Goal: Task Accomplishment & Management: Use online tool/utility

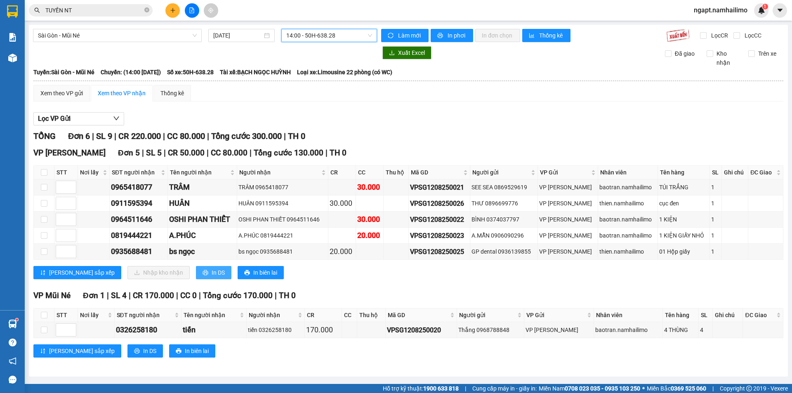
click at [196, 278] on button "In DS" at bounding box center [213, 272] width 35 height 13
click at [216, 35] on input "[DATE]" at bounding box center [237, 35] width 49 height 9
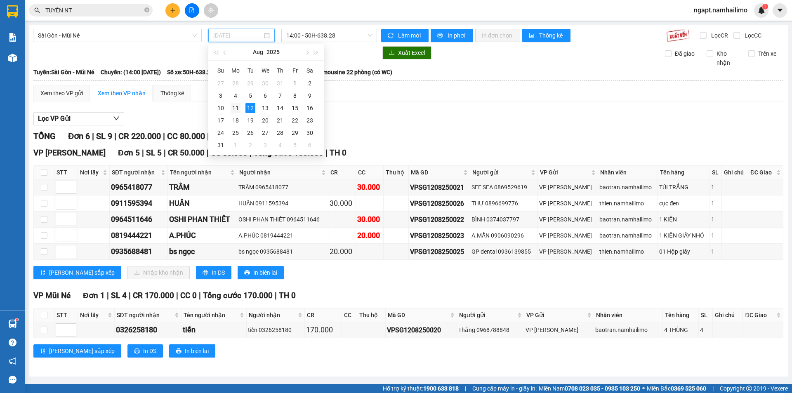
click at [240, 105] on div "11" at bounding box center [236, 108] width 10 height 10
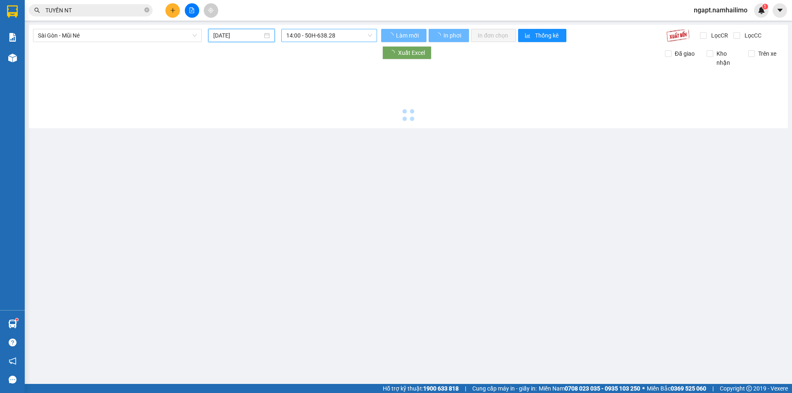
type input "[DATE]"
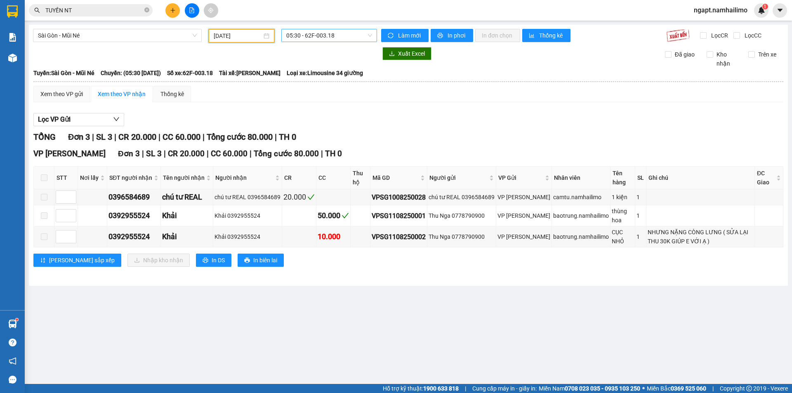
click at [349, 36] on span "05:30 - 62F-003.18" at bounding box center [329, 35] width 86 height 12
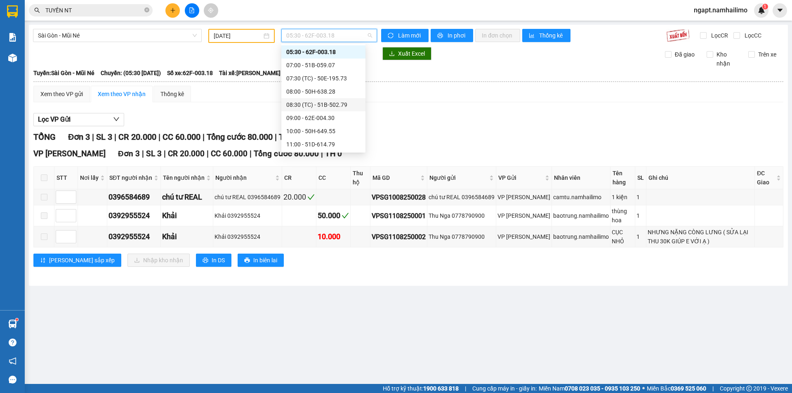
scroll to position [106, 0]
click at [318, 92] on div "15:30 - 51B-299.91" at bounding box center [323, 91] width 74 height 9
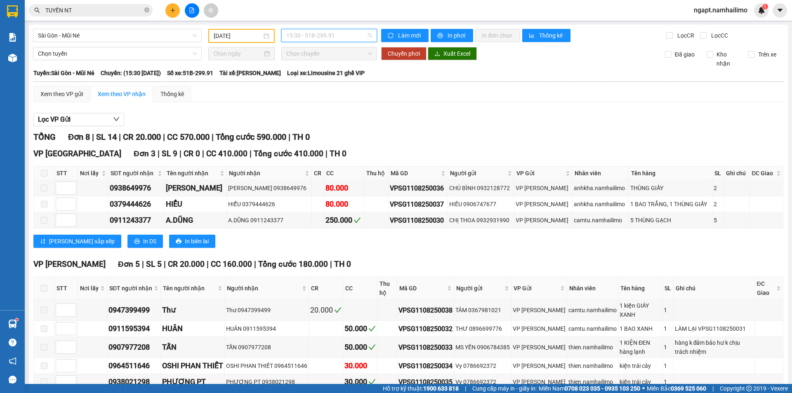
click at [359, 37] on span "15:30 - 51B-299.91" at bounding box center [329, 35] width 86 height 12
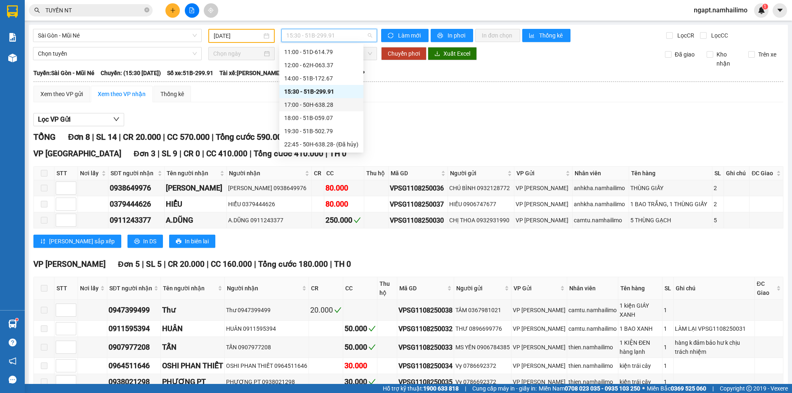
click at [314, 107] on div "17:00 - 50H-638.28" at bounding box center [321, 104] width 74 height 9
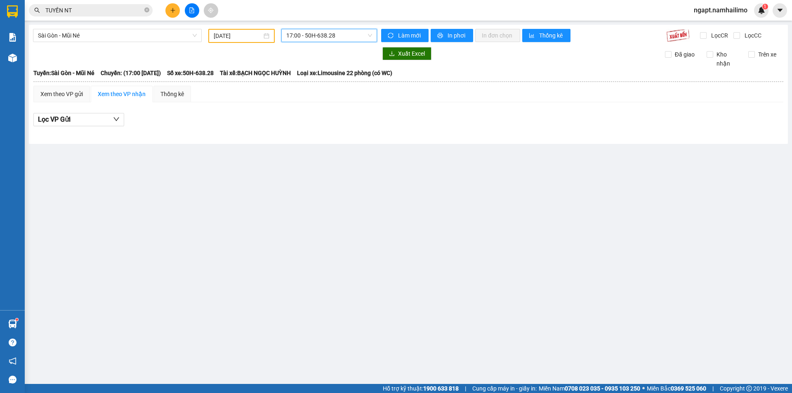
click at [354, 40] on span "17:00 - 50H-638.28" at bounding box center [329, 35] width 86 height 12
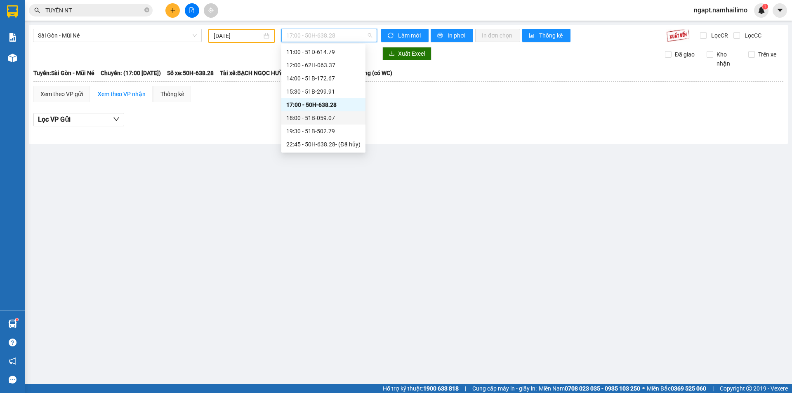
click at [324, 118] on div "18:00 - 51B-059.07" at bounding box center [323, 117] width 74 height 9
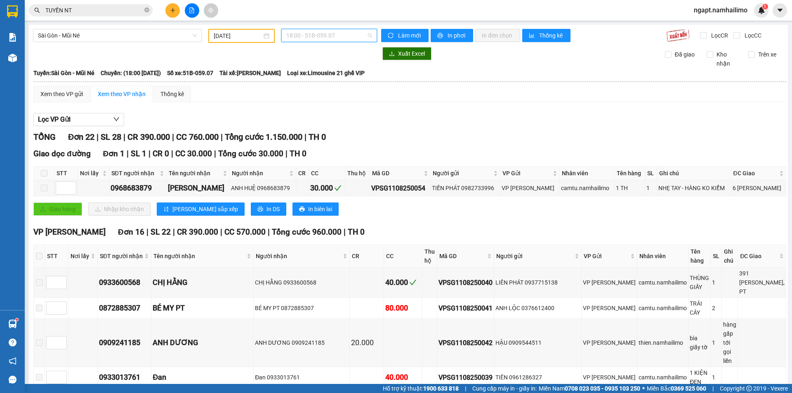
click at [359, 33] on span "18:00 - 51B-059.07" at bounding box center [329, 35] width 86 height 12
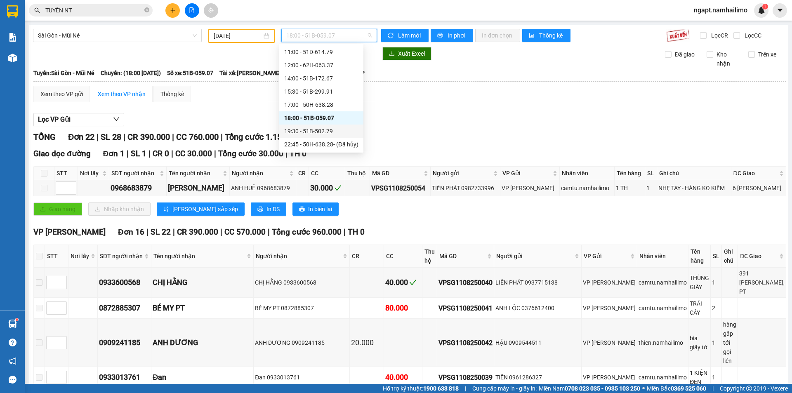
click at [327, 130] on div "19:30 - 51B-502.79" at bounding box center [321, 131] width 74 height 9
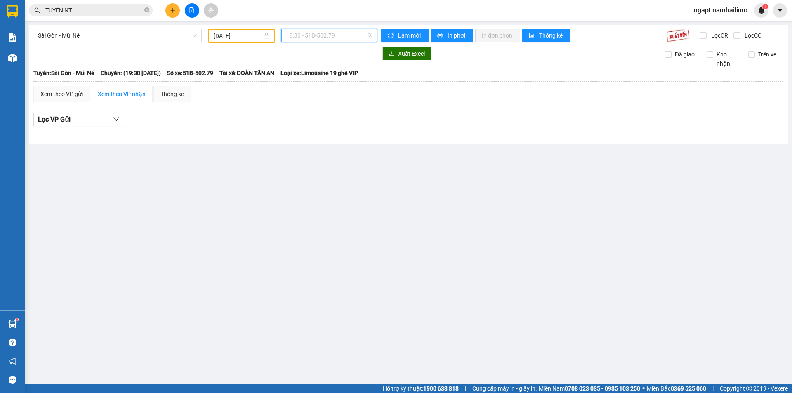
click at [360, 32] on span "19:30 - 51B-502.79" at bounding box center [329, 35] width 86 height 12
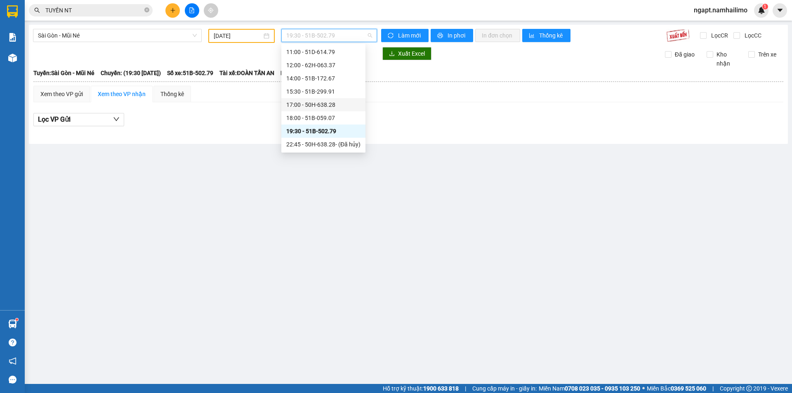
click at [323, 104] on div "17:00 - 50H-638.28" at bounding box center [323, 104] width 74 height 9
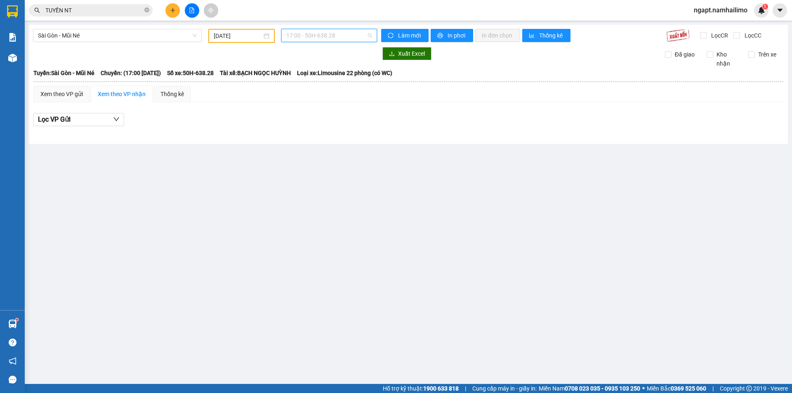
click at [365, 37] on span "17:00 - 50H-638.28" at bounding box center [329, 35] width 86 height 12
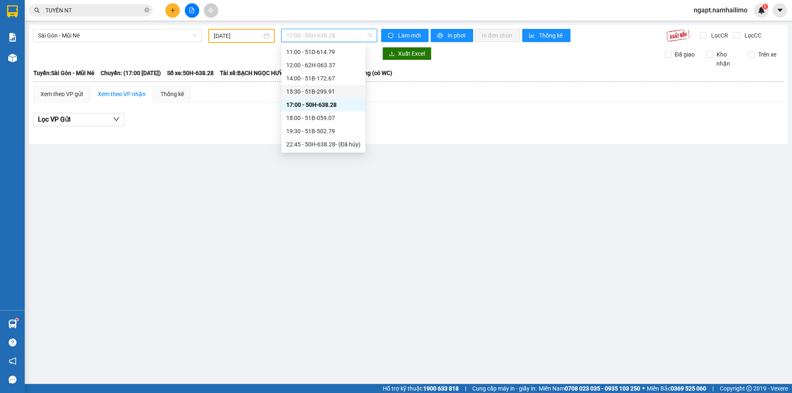
click at [337, 86] on div "15:30 - 51B-299.91" at bounding box center [323, 91] width 84 height 13
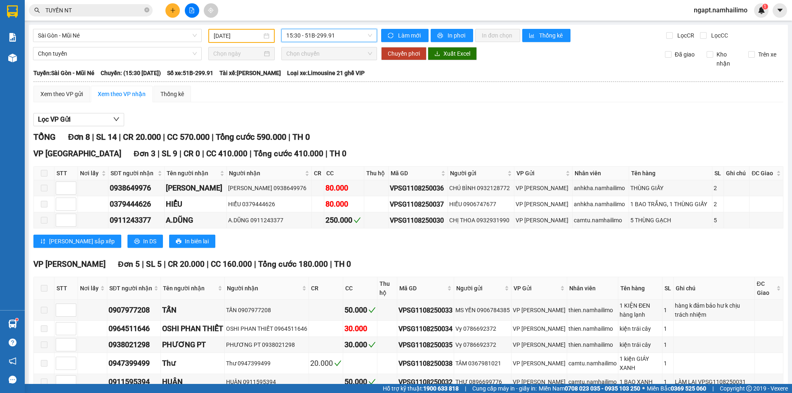
click at [348, 42] on div "15:30 15:30 - 51B-299.91" at bounding box center [329, 36] width 102 height 14
click at [352, 38] on span "15:30 - 51B-299.91" at bounding box center [329, 35] width 86 height 12
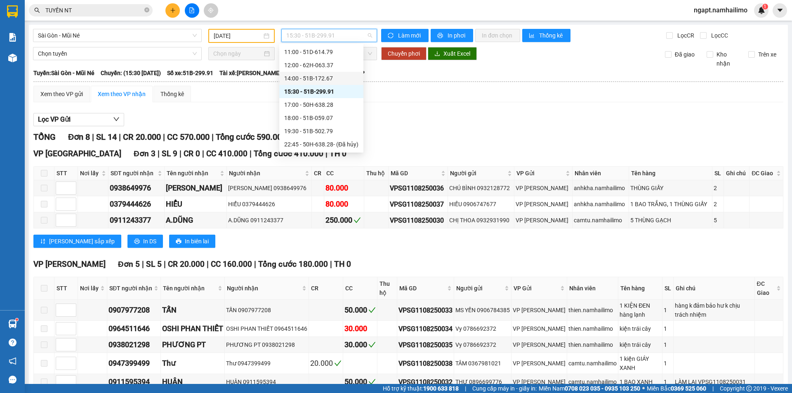
click at [299, 79] on div "14:00 - 51B-172.67" at bounding box center [321, 78] width 74 height 9
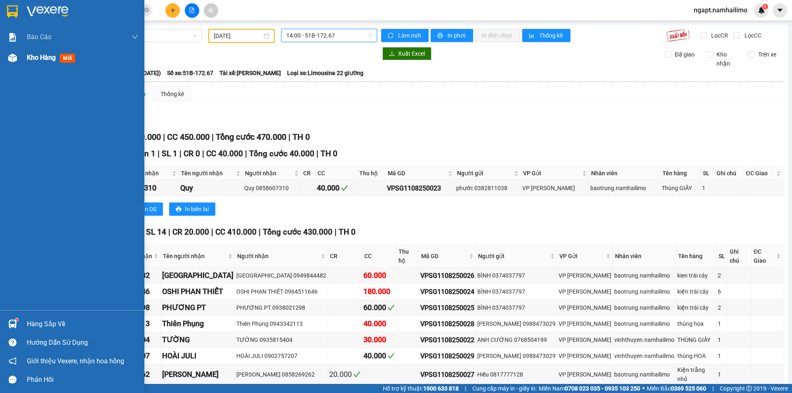
click at [26, 57] on div "Kho hàng mới" at bounding box center [72, 57] width 144 height 21
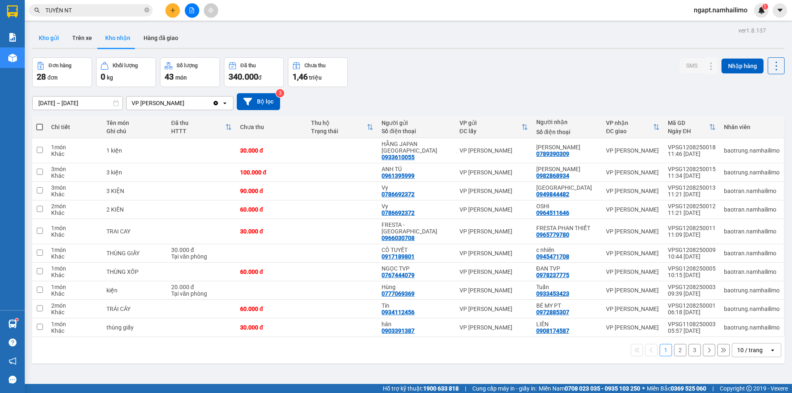
click at [54, 37] on button "Kho gửi" at bounding box center [48, 38] width 33 height 20
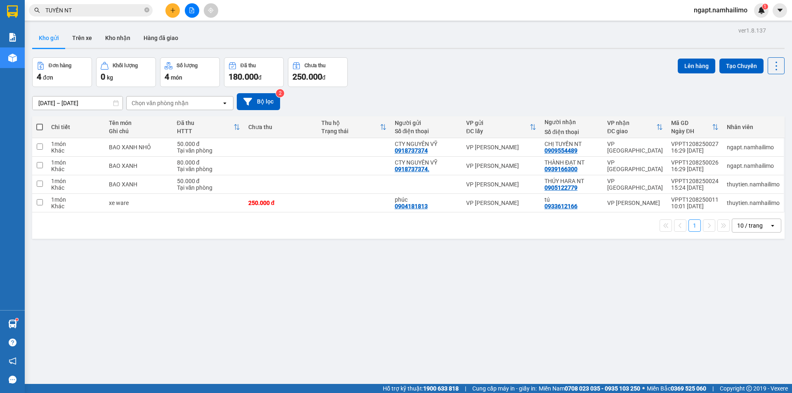
drag, startPoint x: 125, startPoint y: 38, endPoint x: 273, endPoint y: 82, distance: 155.0
click at [124, 38] on button "Kho nhận" at bounding box center [118, 38] width 38 height 20
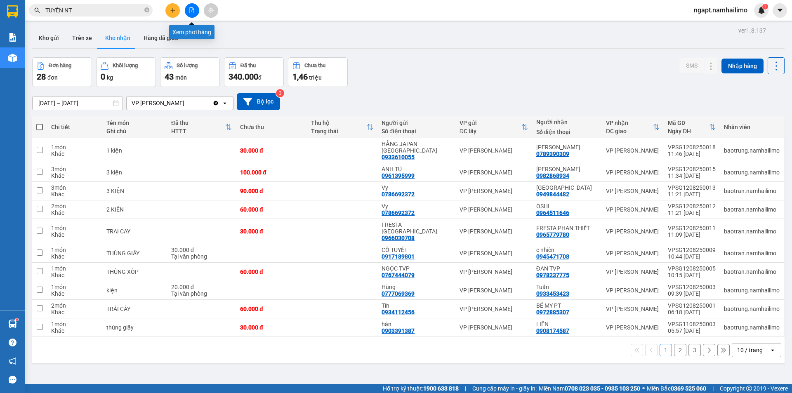
click at [191, 11] on icon "file-add" at bounding box center [192, 10] width 6 height 6
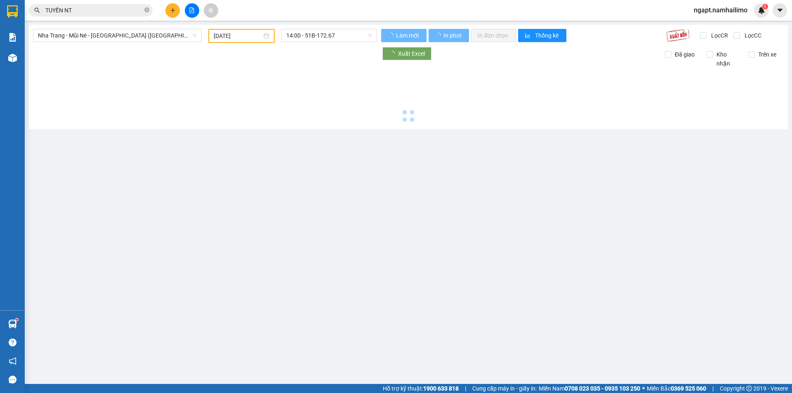
type input "[DATE]"
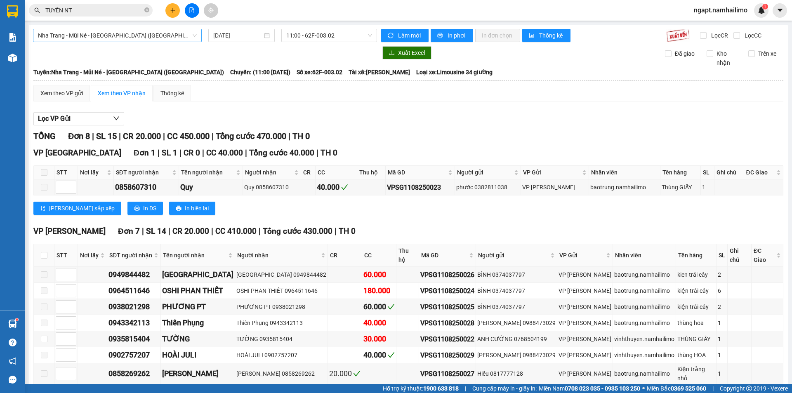
click at [167, 34] on span "Nha Trang - Mũi Né - [GEOGRAPHIC_DATA] ([GEOGRAPHIC_DATA])" at bounding box center [117, 35] width 159 height 12
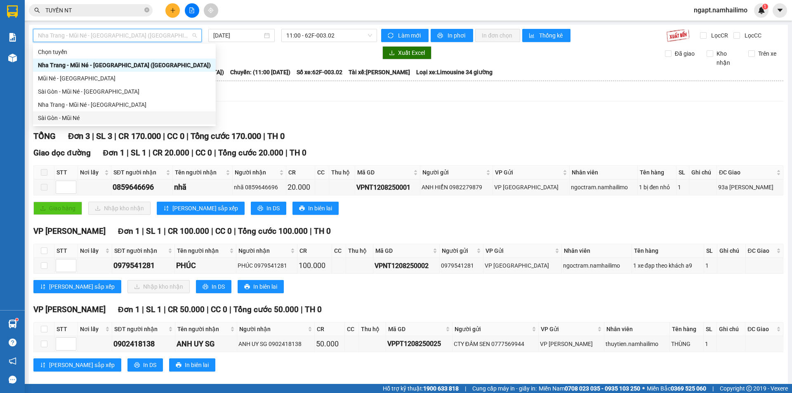
click at [87, 118] on div "Sài Gòn - Mũi Né" at bounding box center [124, 117] width 173 height 9
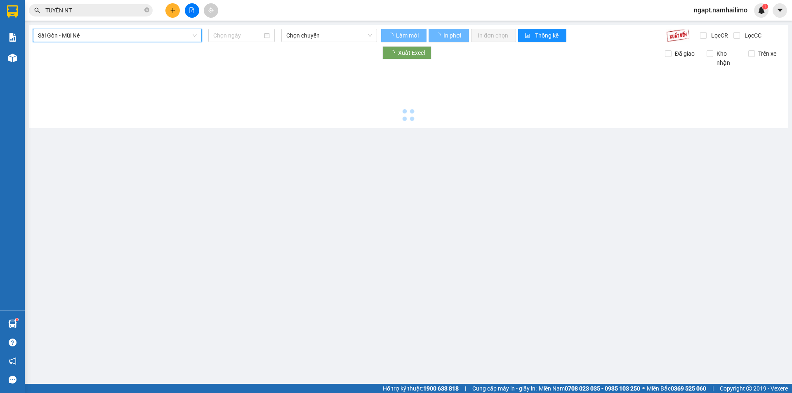
type input "[DATE]"
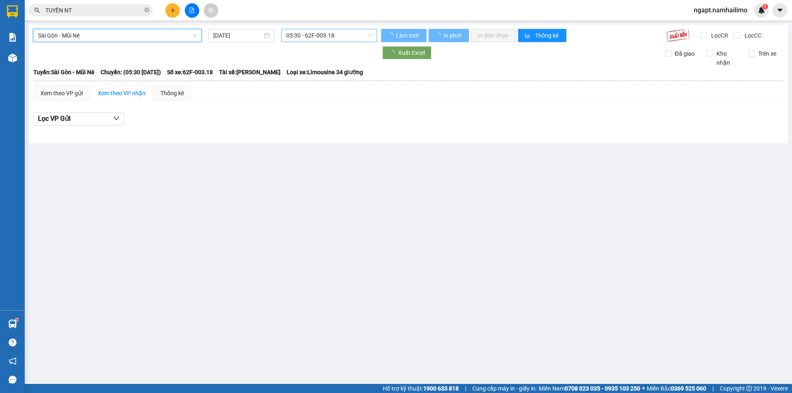
click at [352, 37] on span "05:30 - 62F-003.18" at bounding box center [329, 35] width 86 height 12
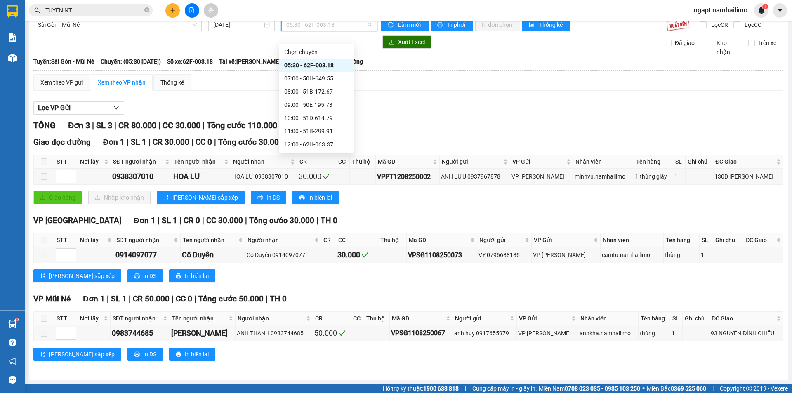
scroll to position [55, 0]
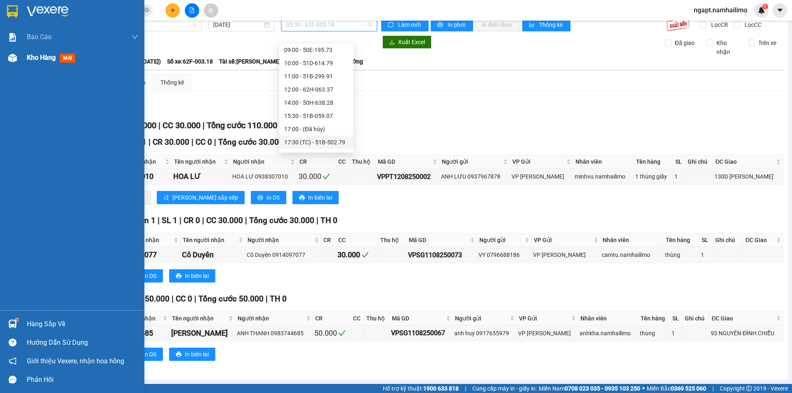
click at [38, 61] on span "Kho hàng" at bounding box center [41, 58] width 29 height 8
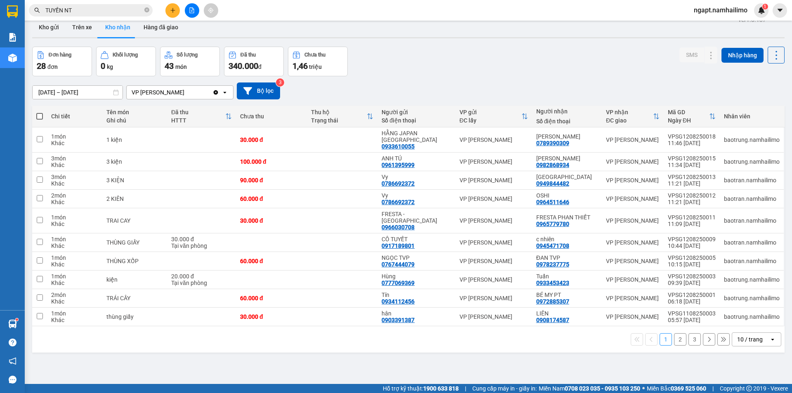
click at [678, 333] on button "2" at bounding box center [680, 339] width 12 height 12
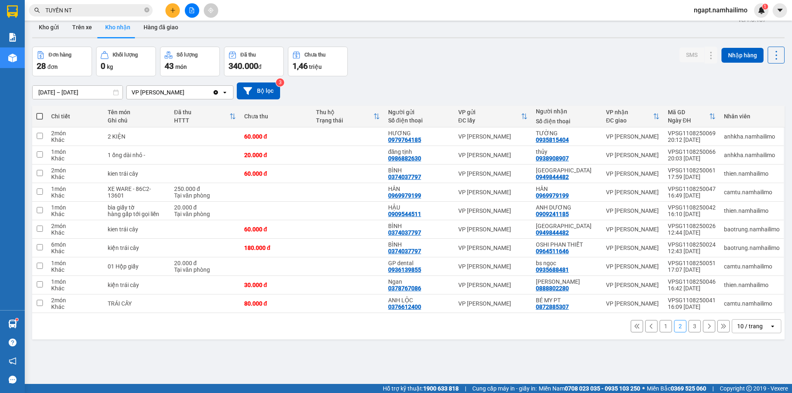
click at [661, 328] on button "1" at bounding box center [666, 326] width 12 height 12
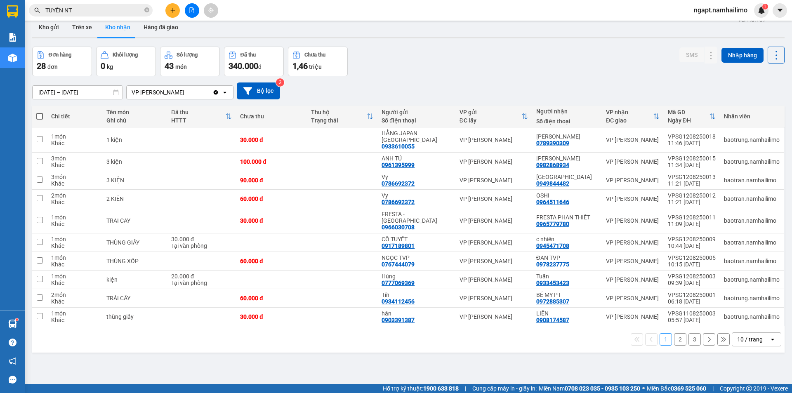
click at [674, 333] on button "2" at bounding box center [680, 339] width 12 height 12
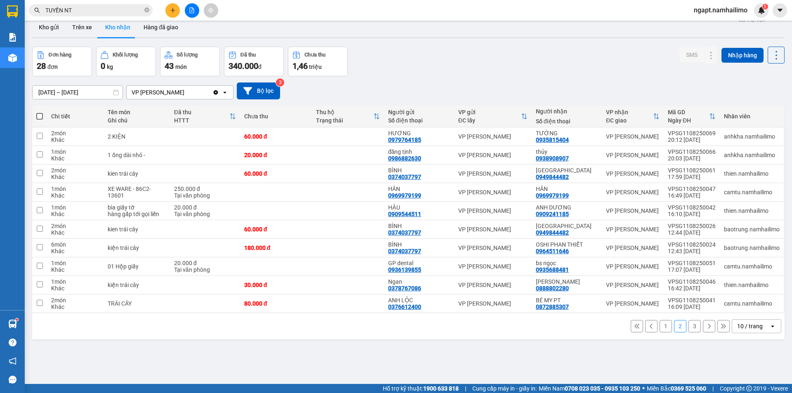
click at [689, 325] on button "3" at bounding box center [694, 326] width 12 height 12
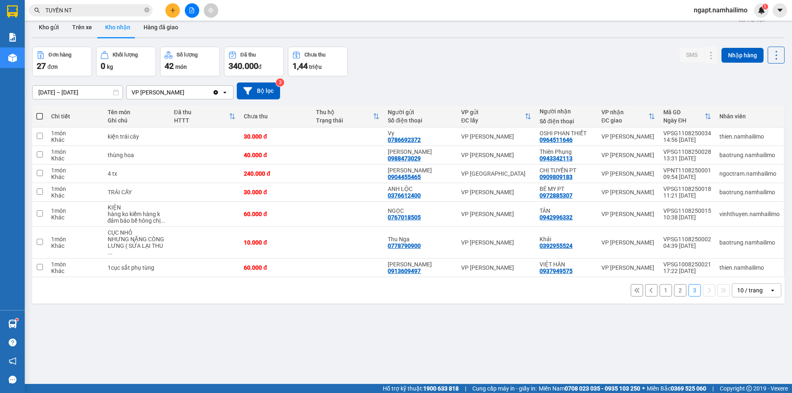
click at [674, 284] on button "2" at bounding box center [680, 290] width 12 height 12
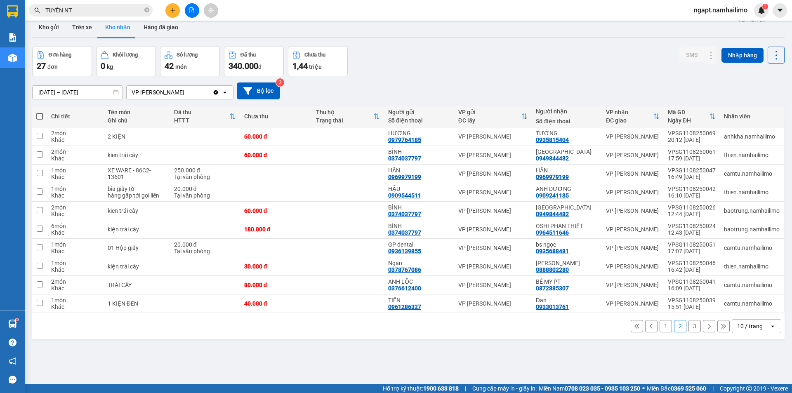
click at [663, 330] on button "1" at bounding box center [666, 326] width 12 height 12
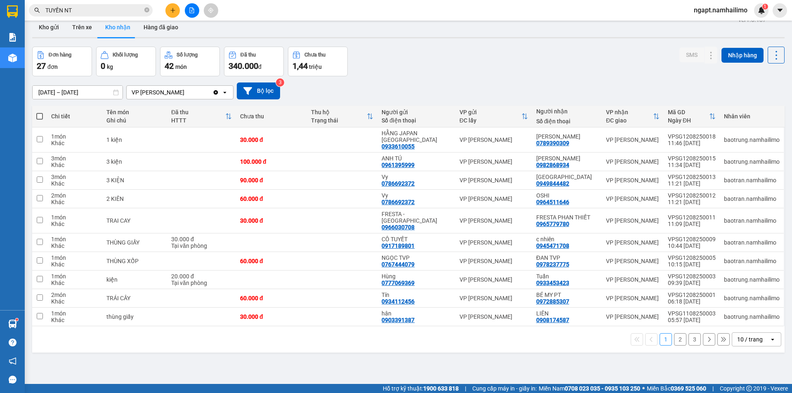
click at [676, 333] on button "2" at bounding box center [680, 339] width 12 height 12
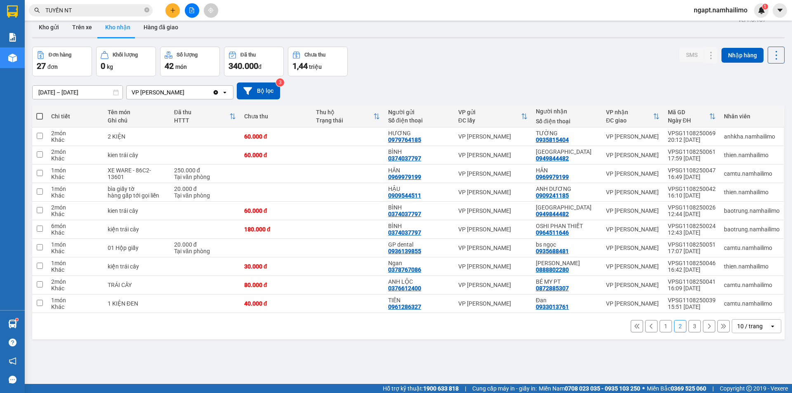
click at [690, 325] on button "3" at bounding box center [694, 326] width 12 height 12
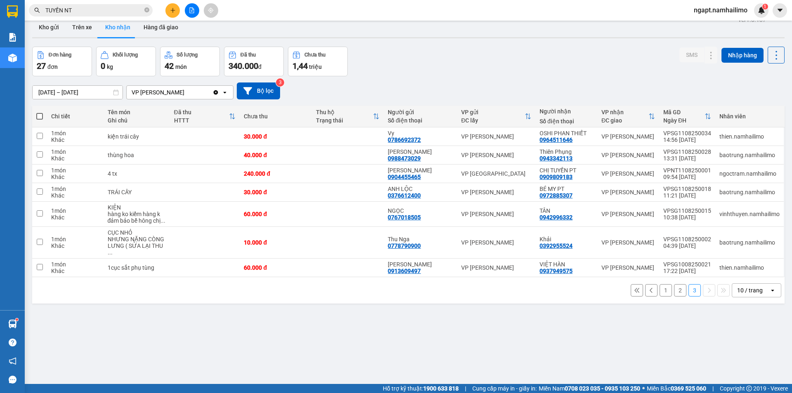
click at [674, 285] on button "2" at bounding box center [680, 290] width 12 height 12
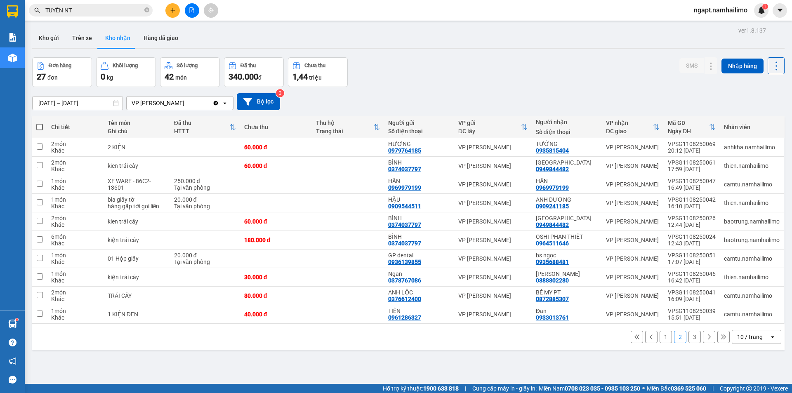
click at [192, 16] on button at bounding box center [192, 10] width 14 height 14
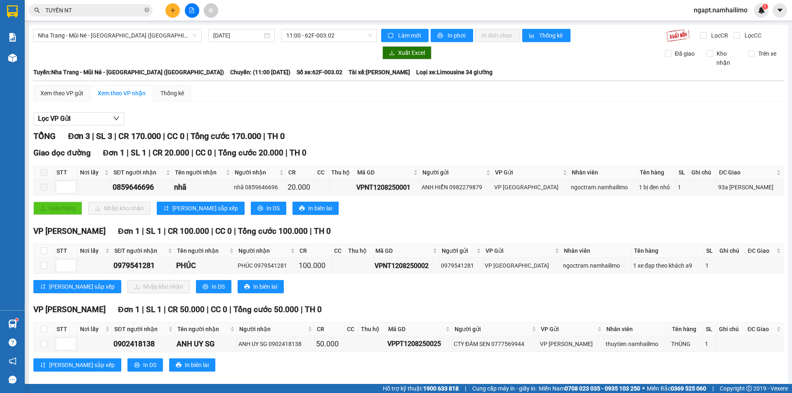
click at [579, 61] on div "Xuất Excel Đã giao Kho nhận Trên xe" at bounding box center [408, 56] width 751 height 21
